Goal: Task Accomplishment & Management: Use online tool/utility

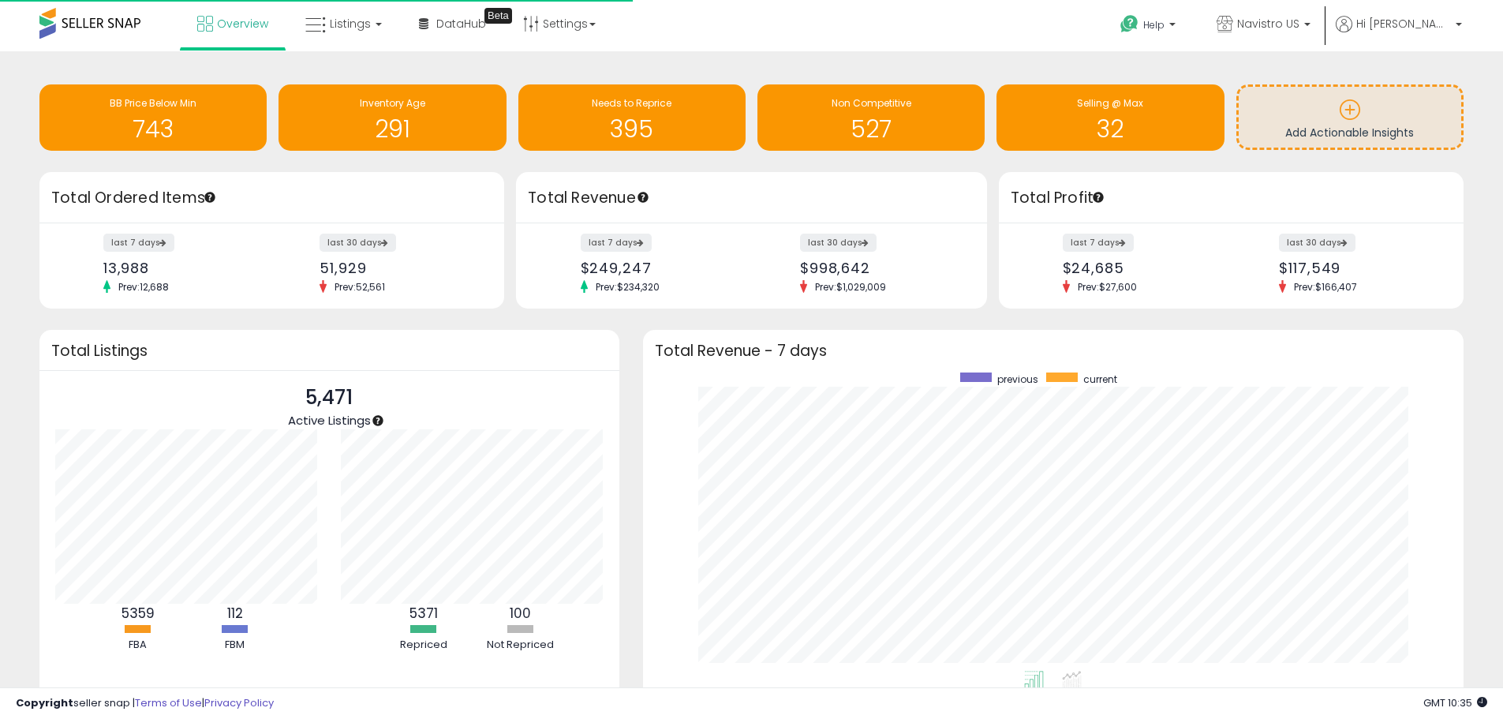
scroll to position [298, 790]
click at [1299, 31] on span "Navistro US" at bounding box center [1268, 24] width 62 height 16
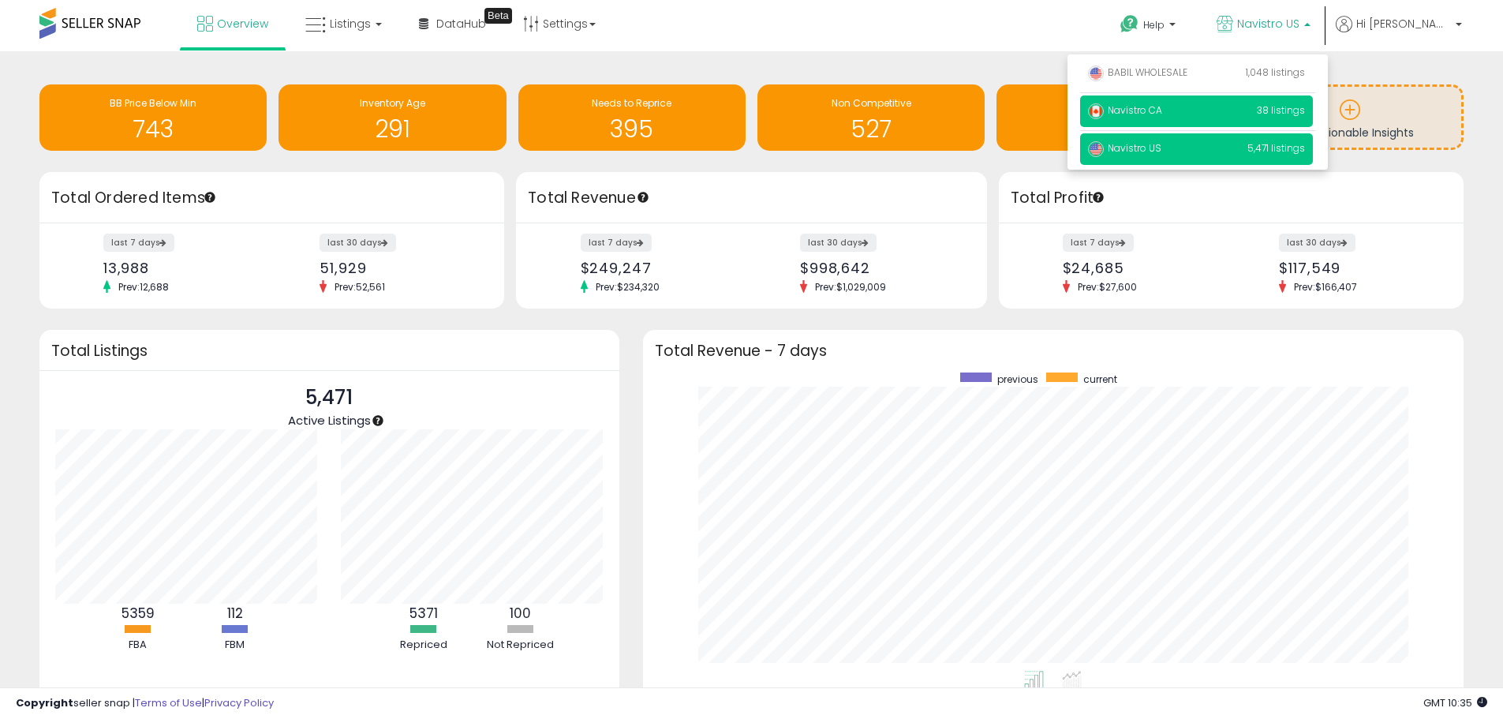
click at [1162, 104] on span "Navistro CA" at bounding box center [1125, 109] width 74 height 13
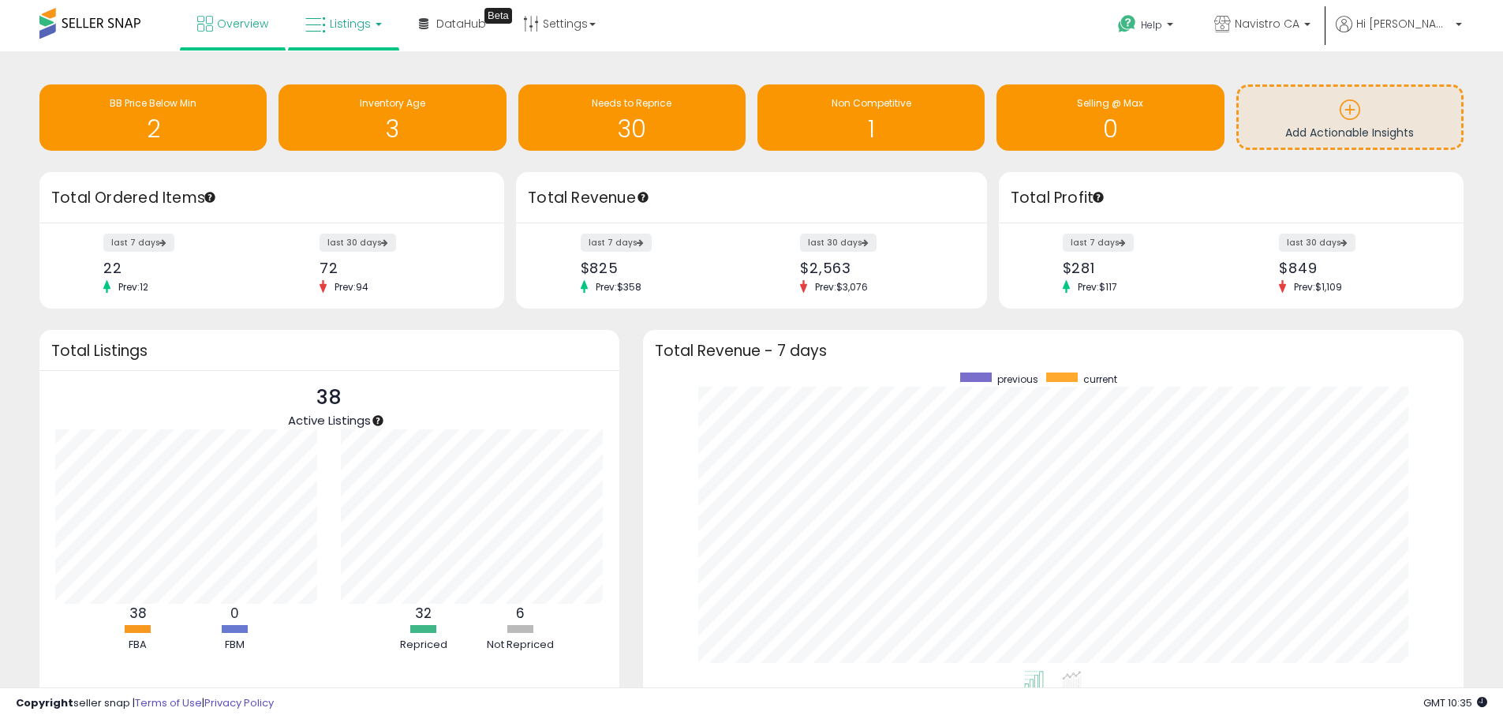
click at [332, 24] on span "Listings" at bounding box center [350, 24] width 41 height 16
click at [343, 73] on icon at bounding box center [355, 78] width 69 height 21
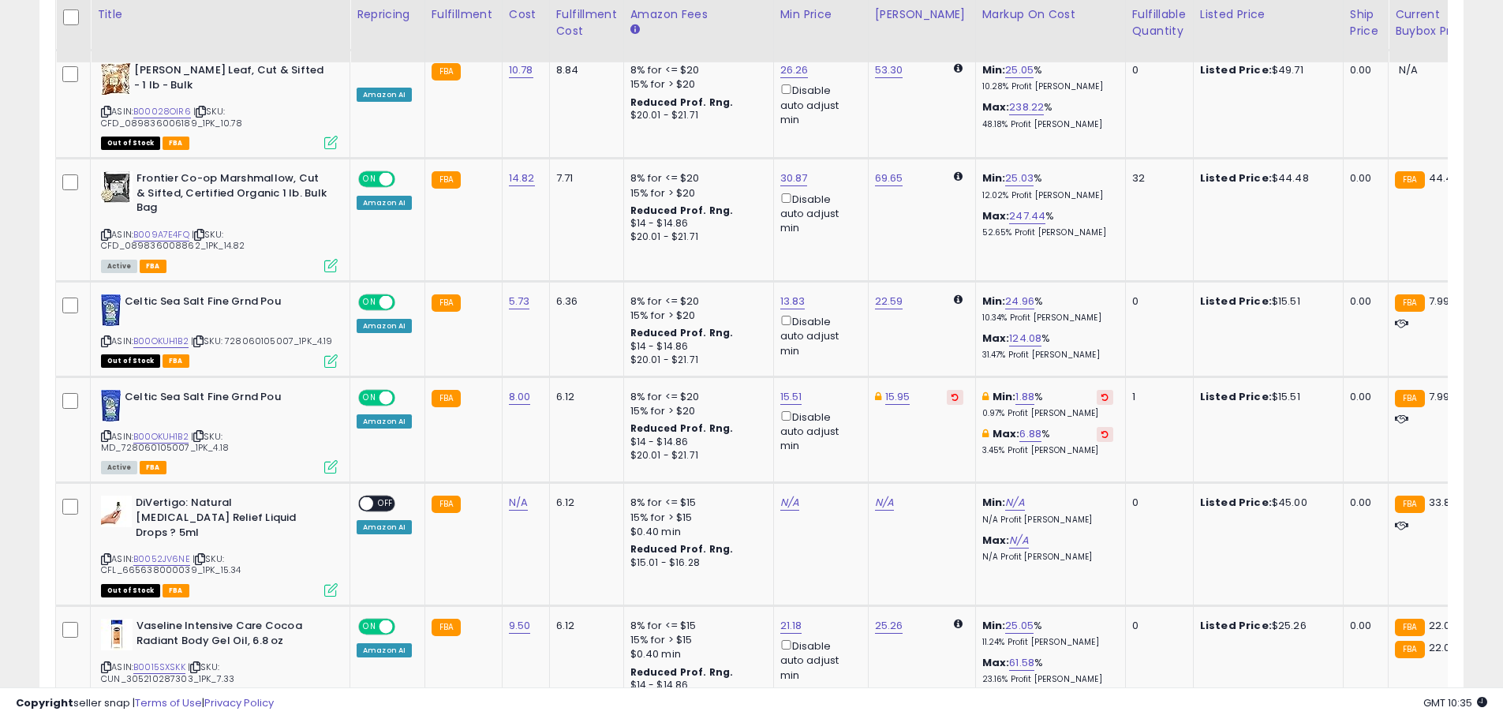
scroll to position [1578, 0]
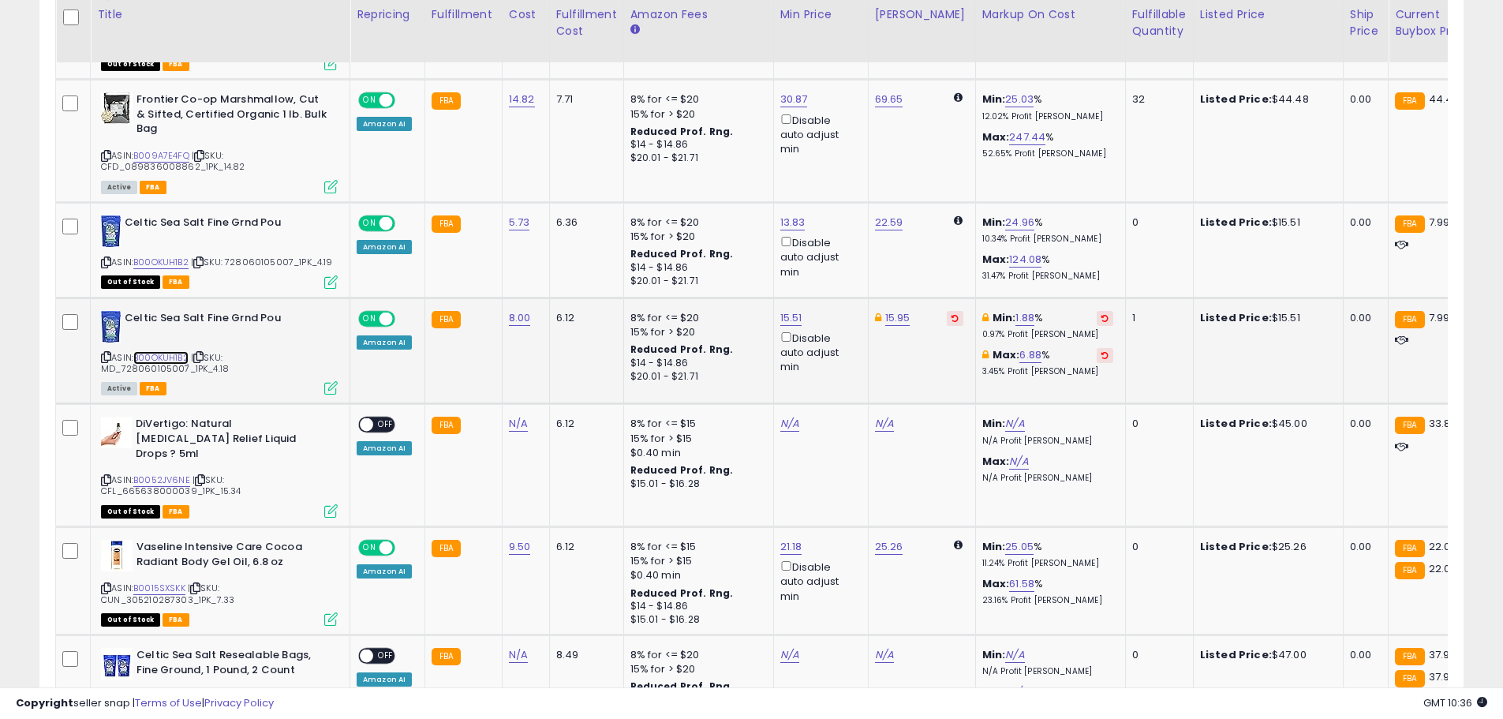
click at [174, 351] on link "B00OKUH1B2" at bounding box center [160, 357] width 55 height 13
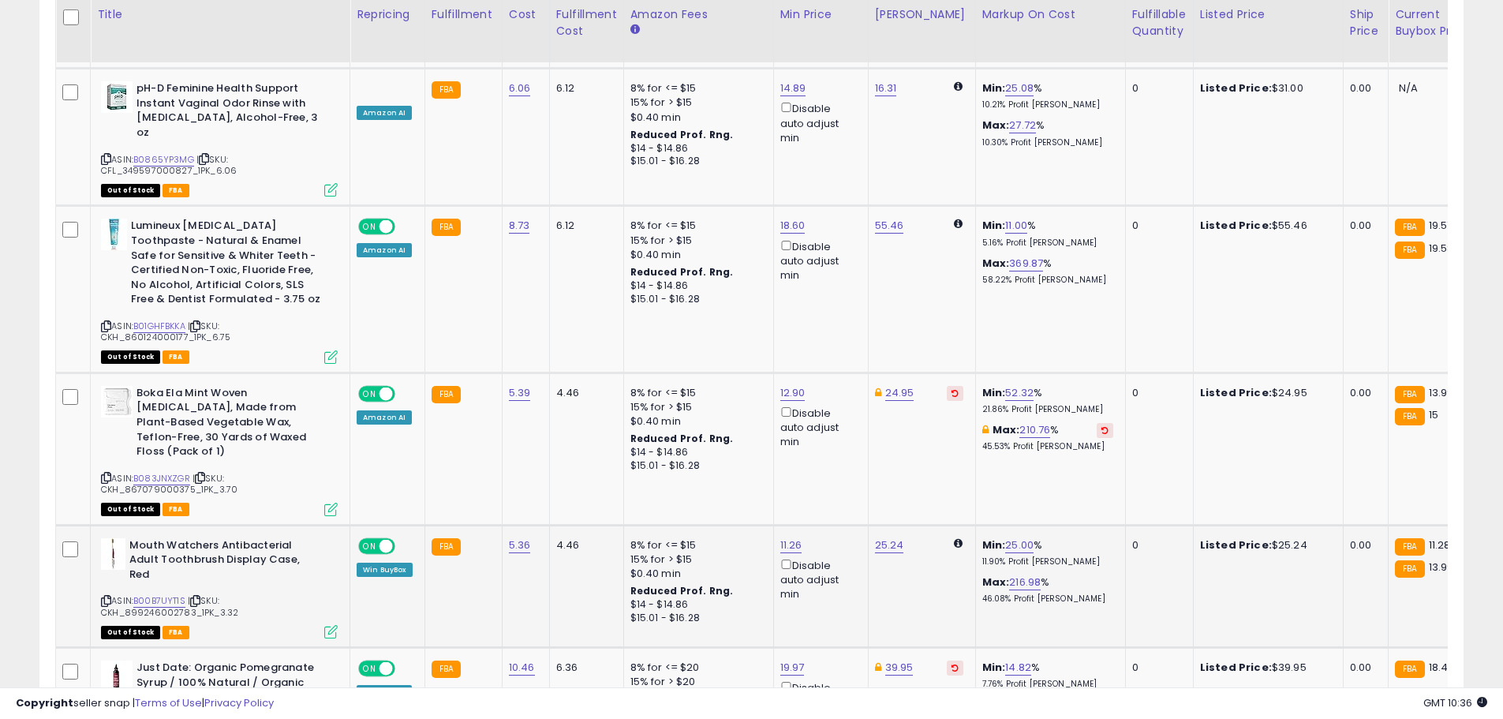
scroll to position [3211, 0]
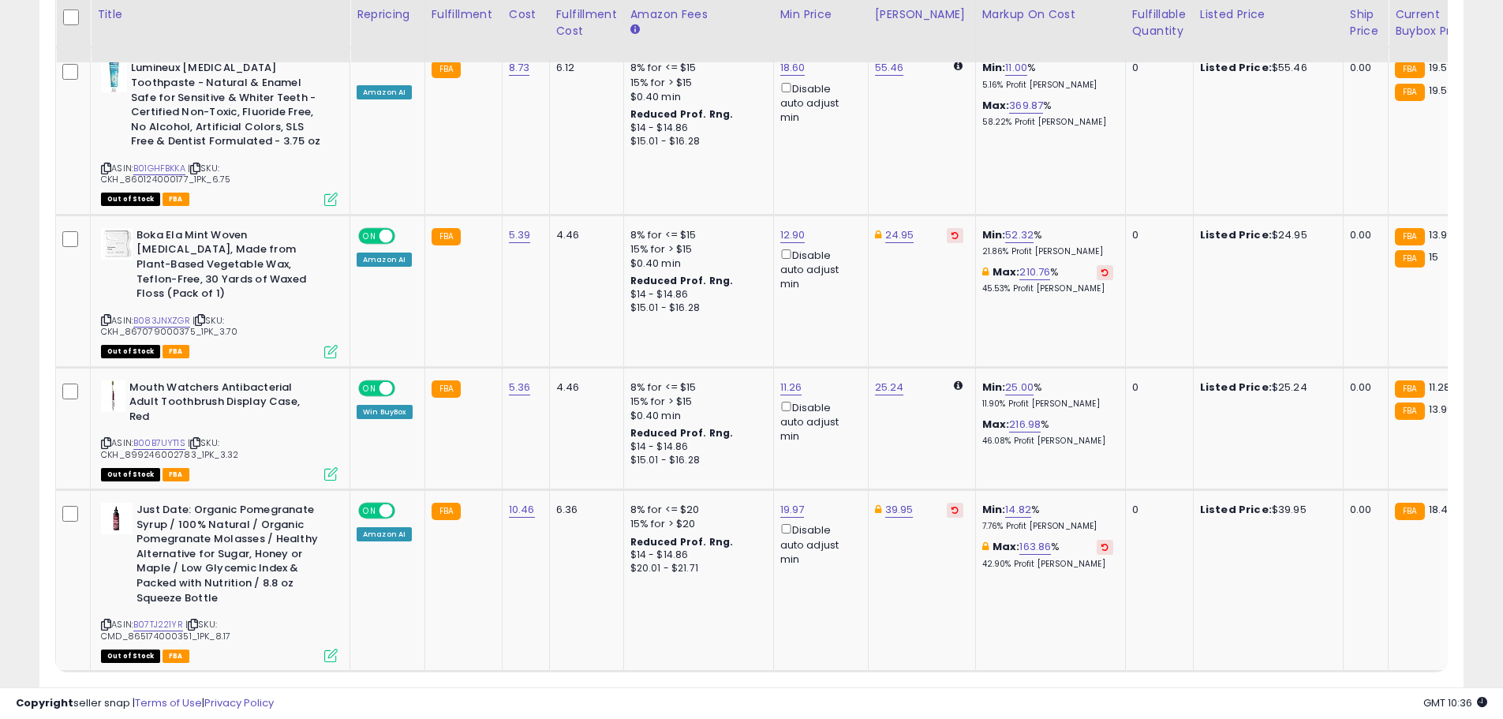
click at [1379, 688] on link "2" at bounding box center [1380, 701] width 27 height 27
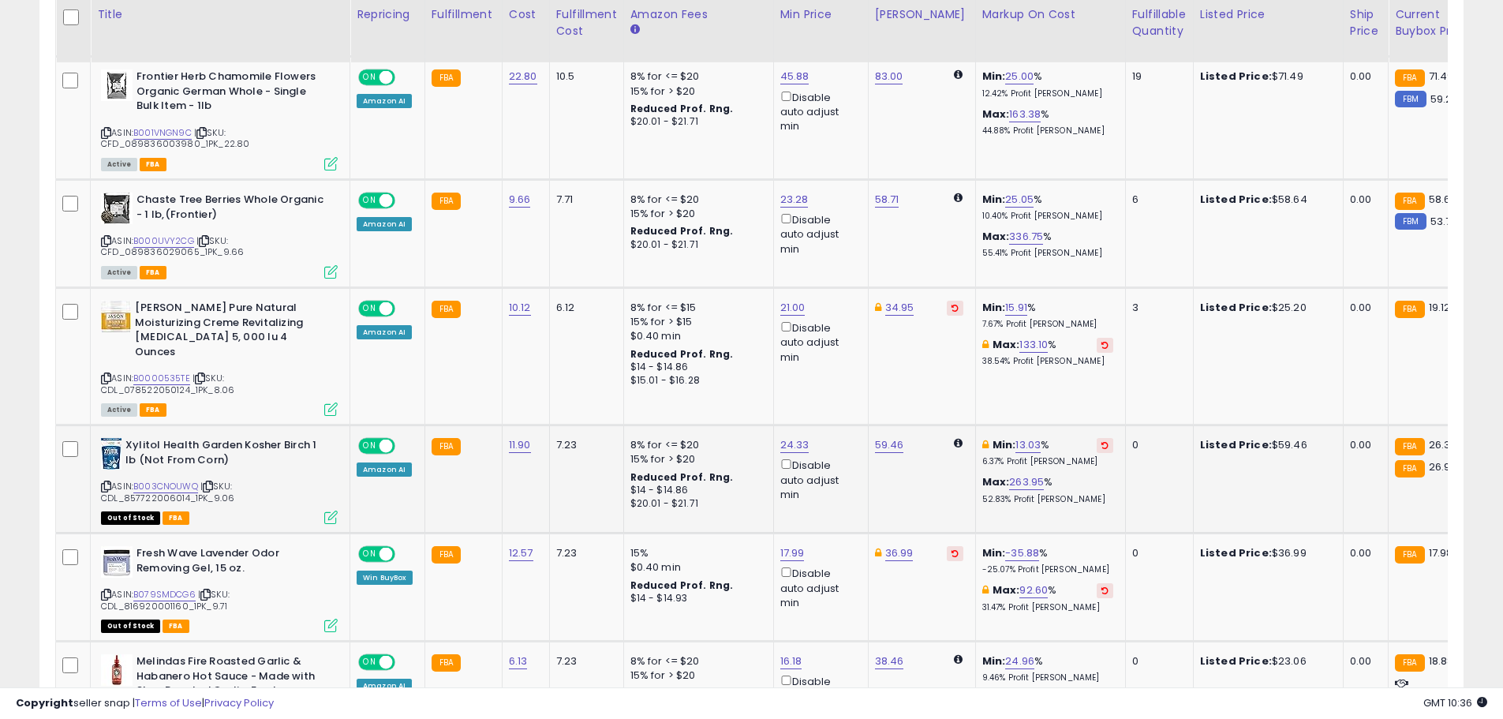
scroll to position [1810, 0]
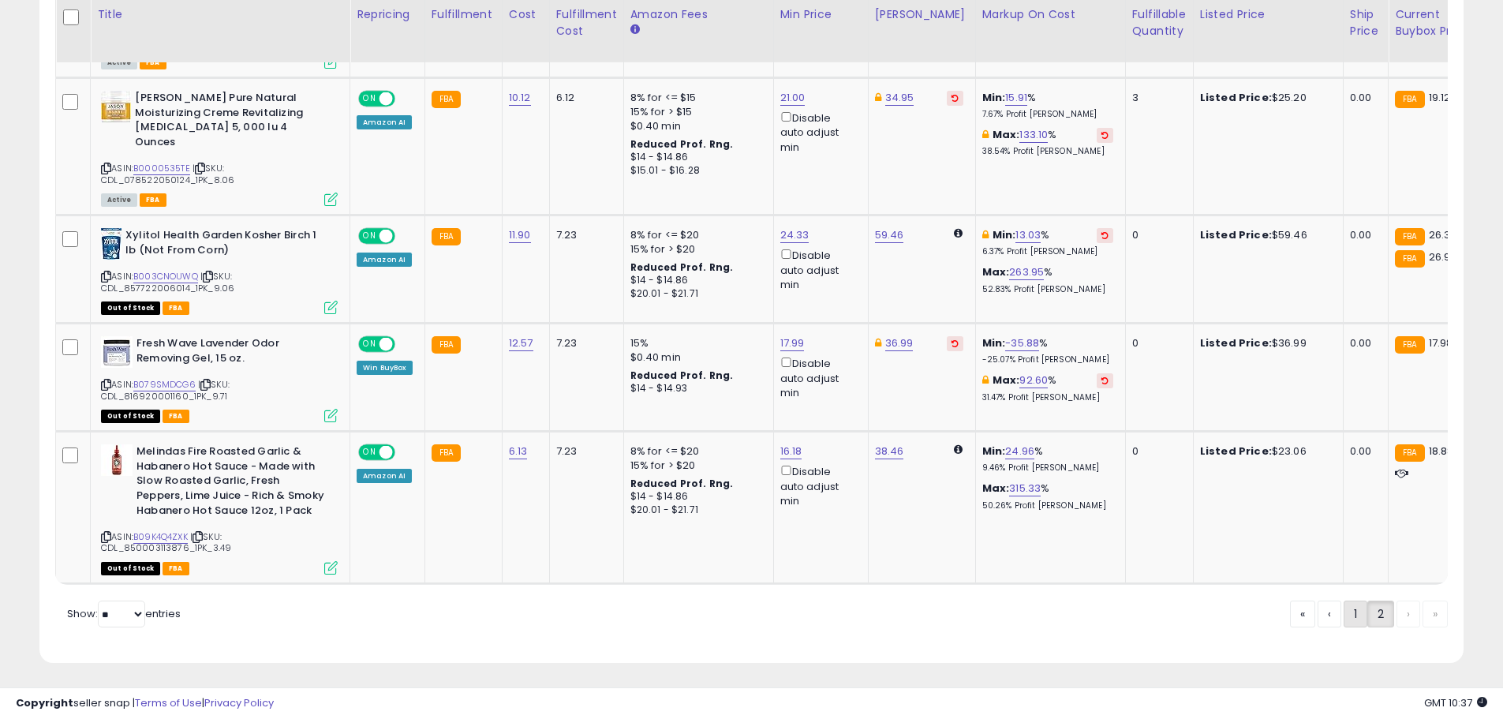
click at [1347, 617] on link "1" at bounding box center [1355, 613] width 24 height 27
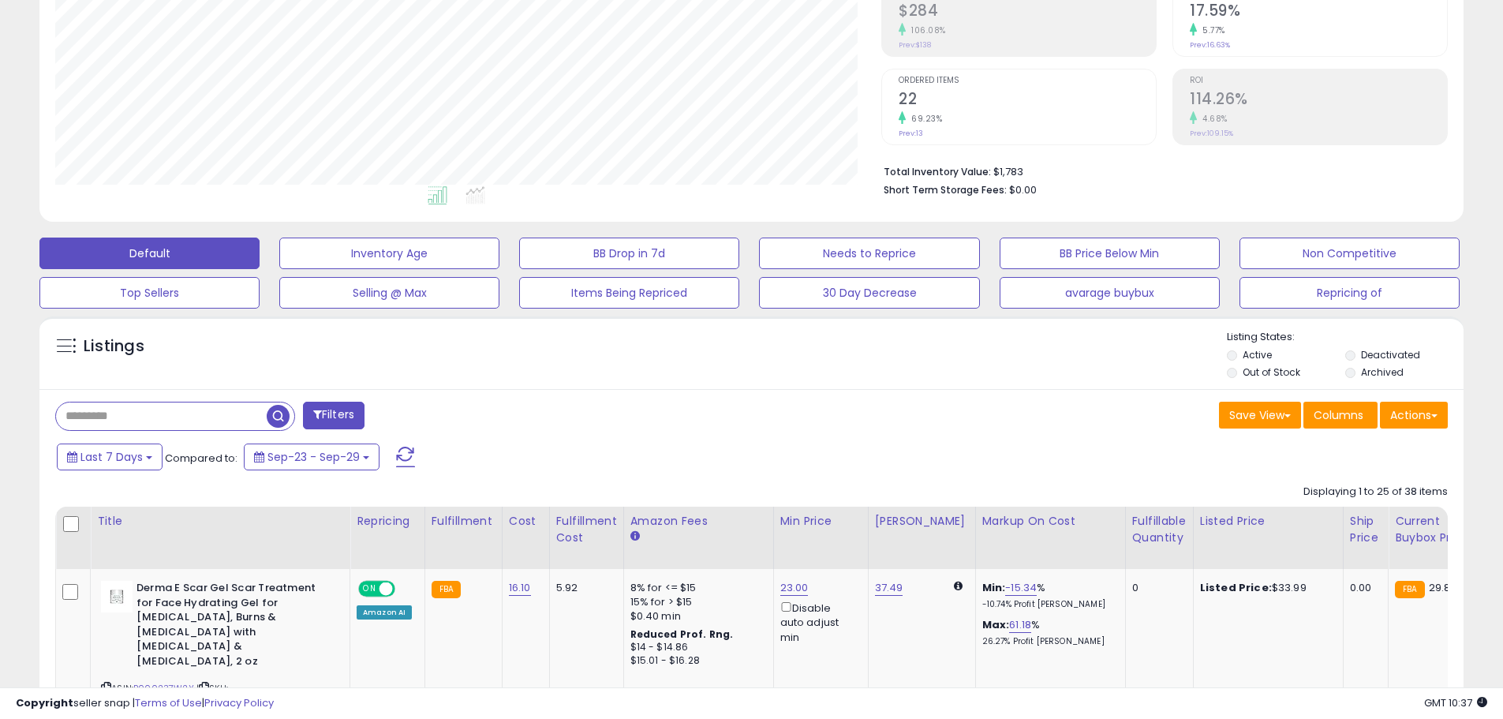
scroll to position [417, 0]
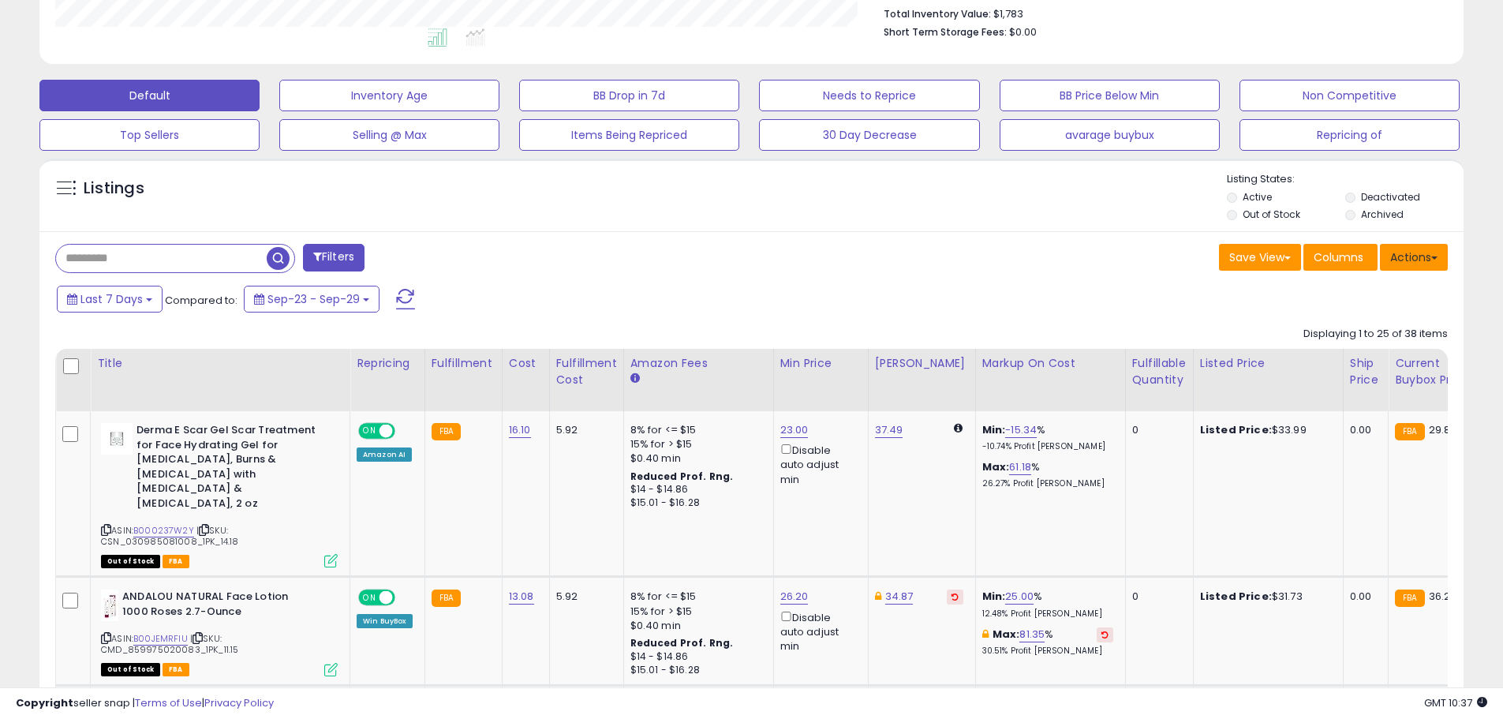
click at [1417, 249] on button "Actions" at bounding box center [1414, 257] width 68 height 27
click at [1332, 352] on link "Export All Columns" at bounding box center [1349, 358] width 173 height 24
